Goal: Information Seeking & Learning: Learn about a topic

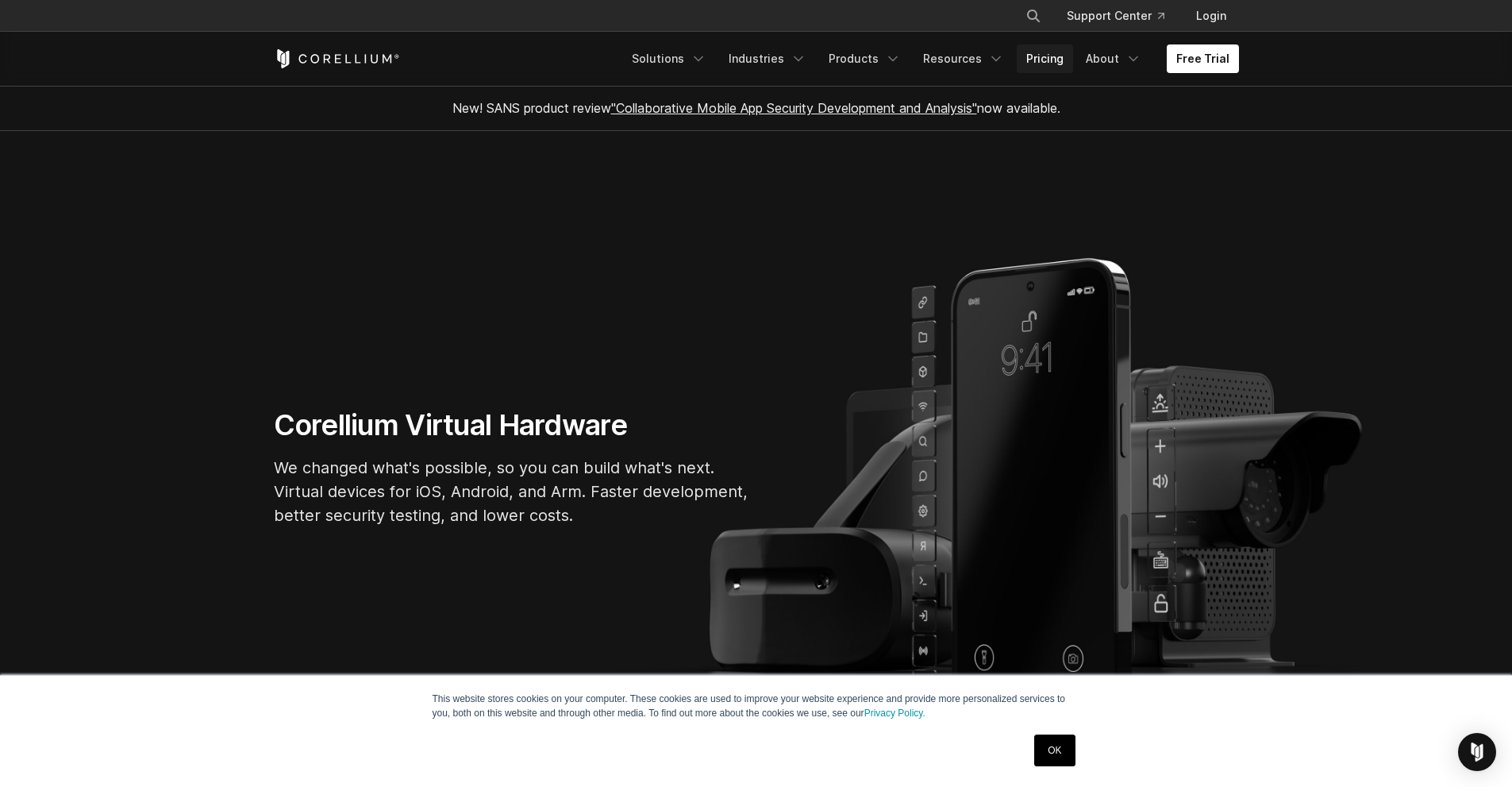
click at [1047, 55] on link "Pricing" at bounding box center [1045, 58] width 57 height 29
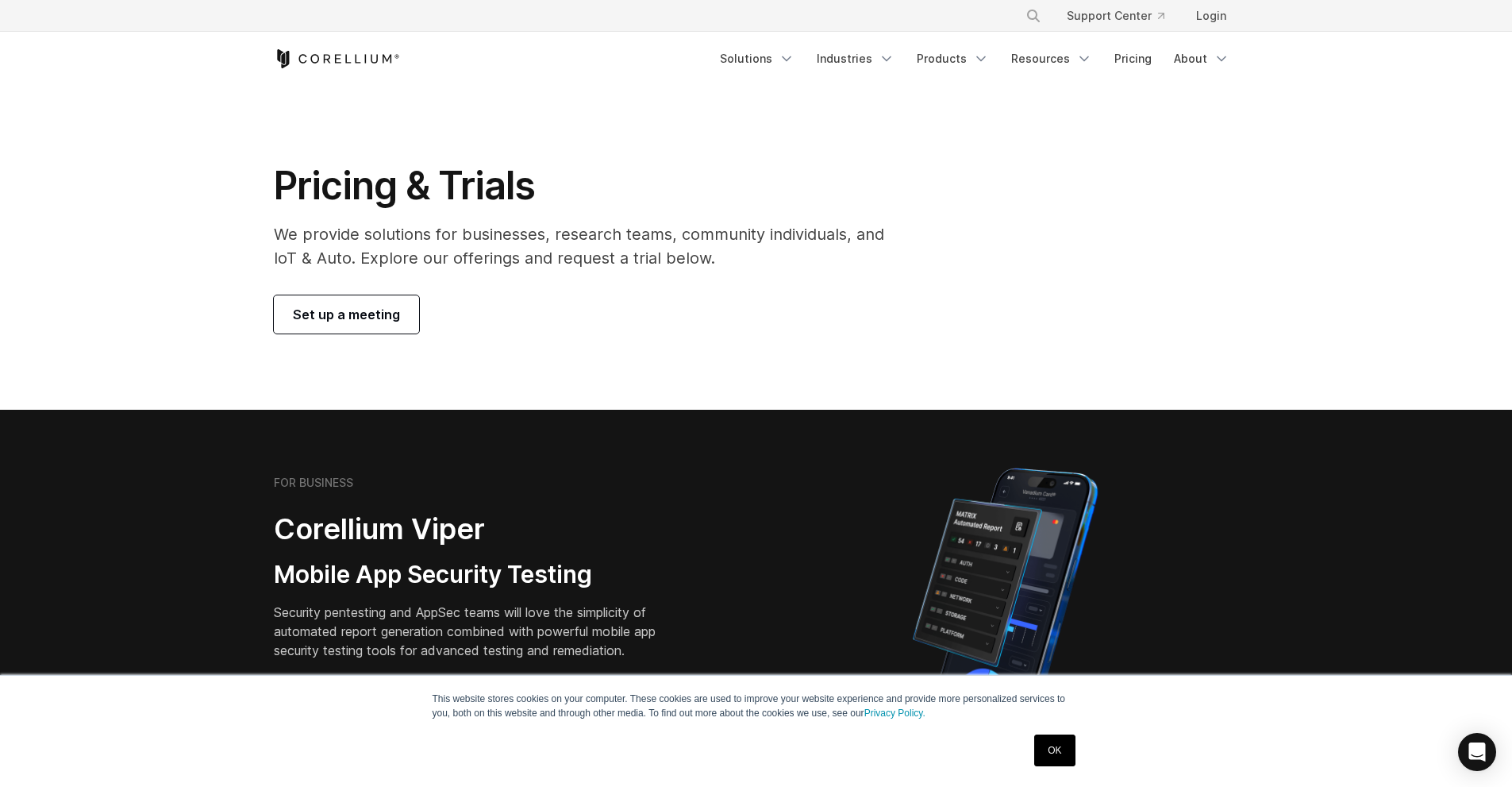
click at [1060, 745] on link "OK" at bounding box center [1054, 750] width 40 height 31
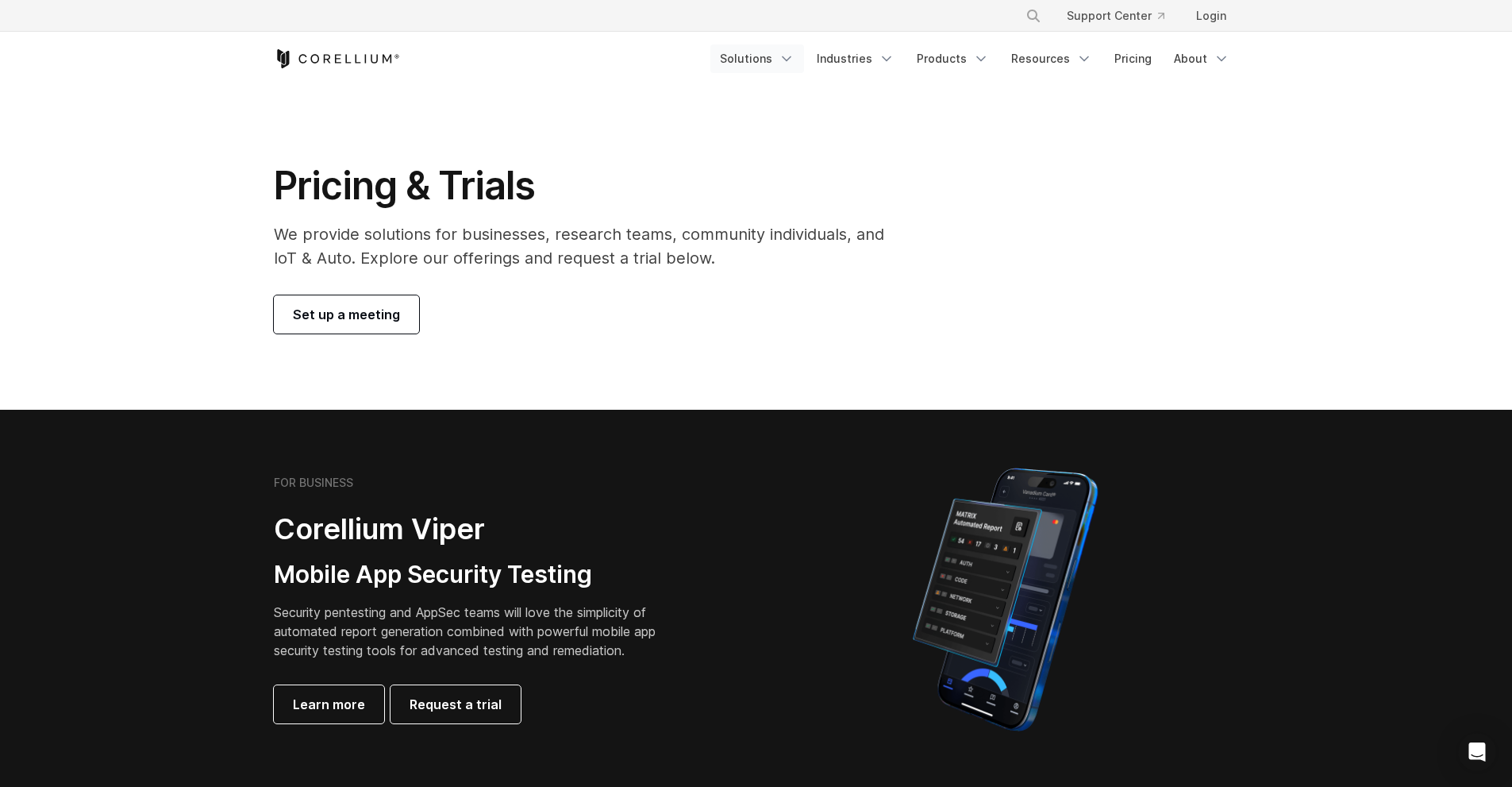
click at [795, 65] on icon "Navigation Menu" at bounding box center [787, 58] width 16 height 16
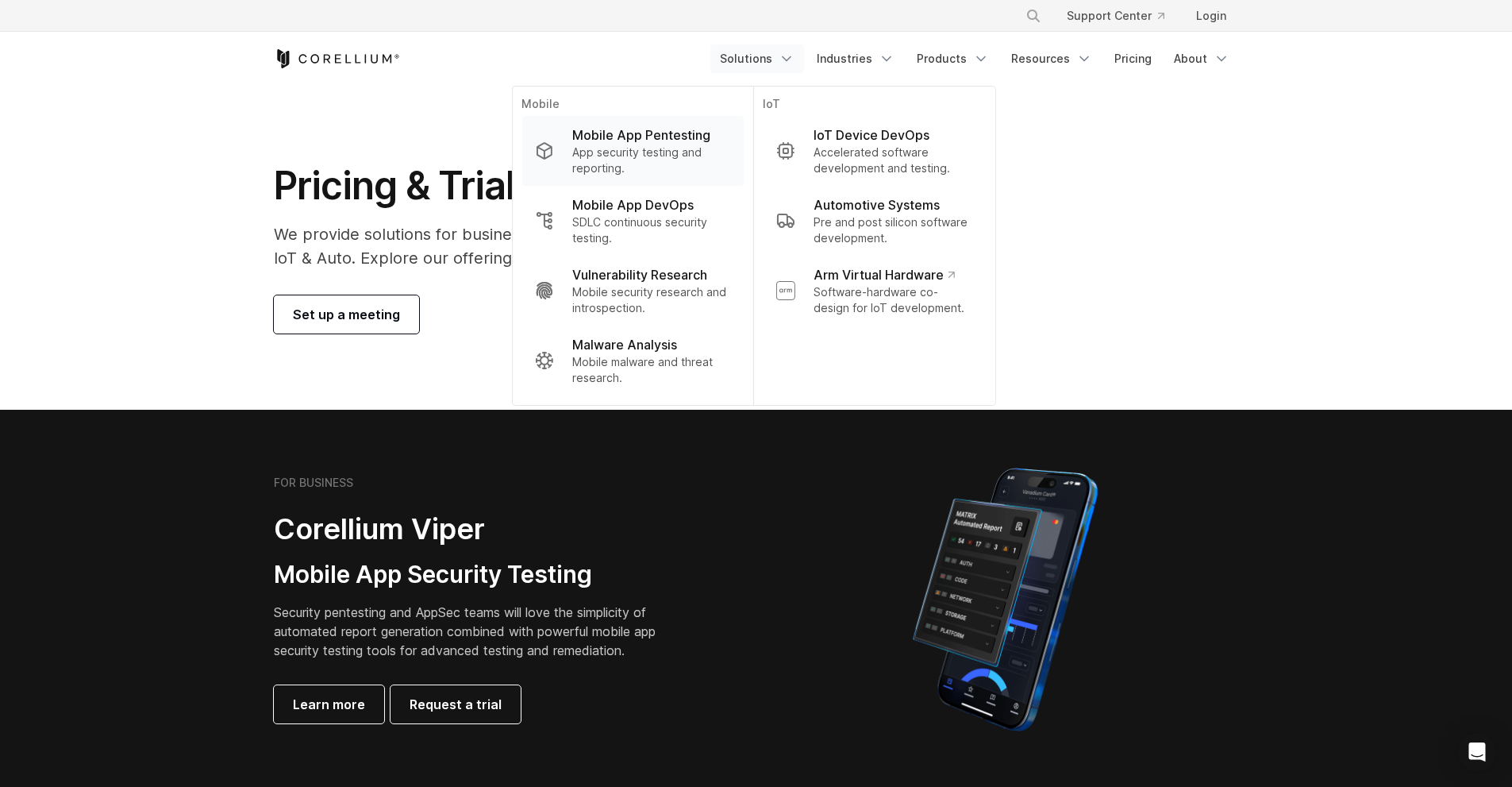
click at [723, 159] on p "App security testing and reporting." at bounding box center [651, 160] width 158 height 31
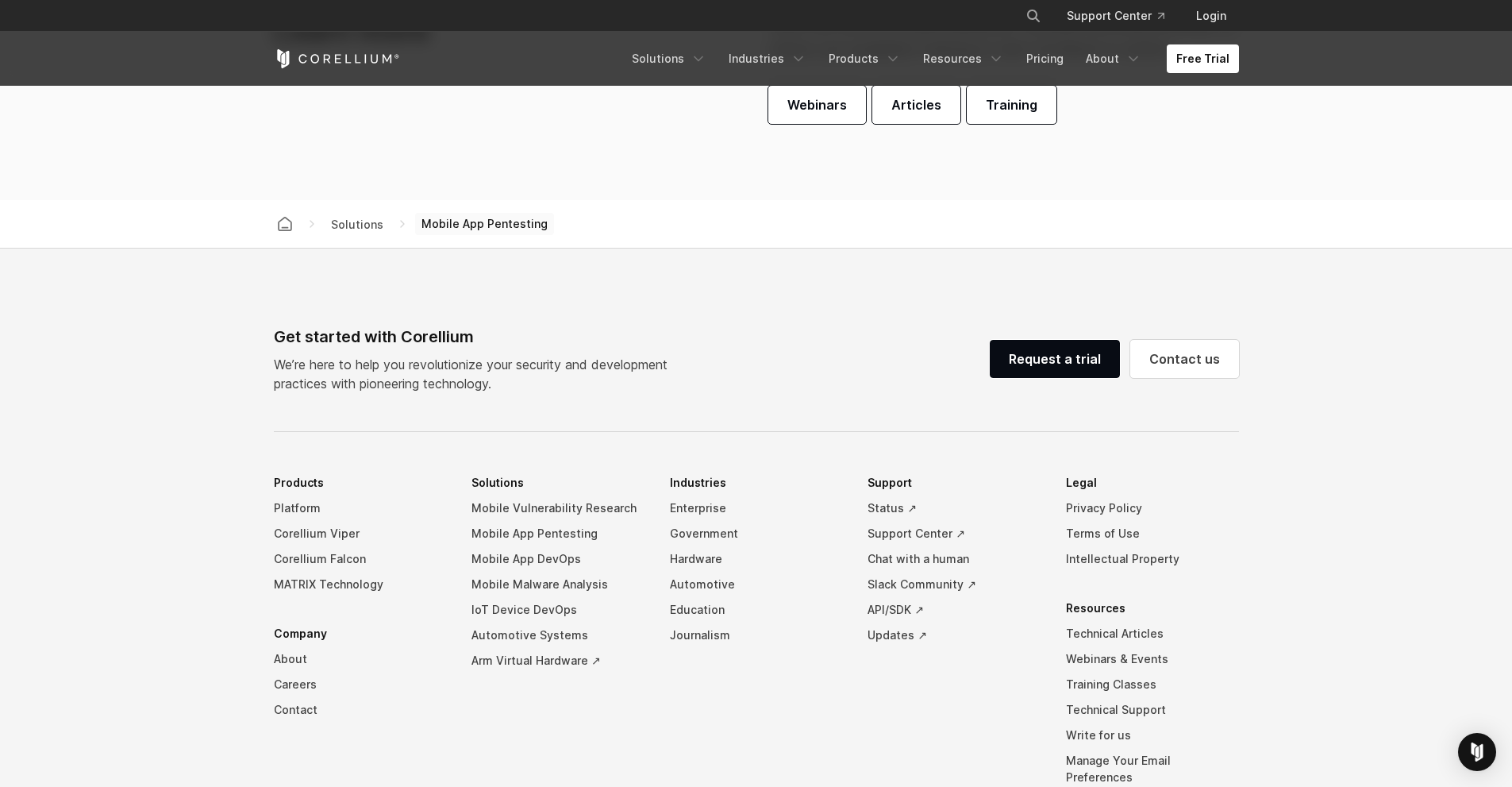
scroll to position [5016, 0]
